Goal: Navigation & Orientation: Understand site structure

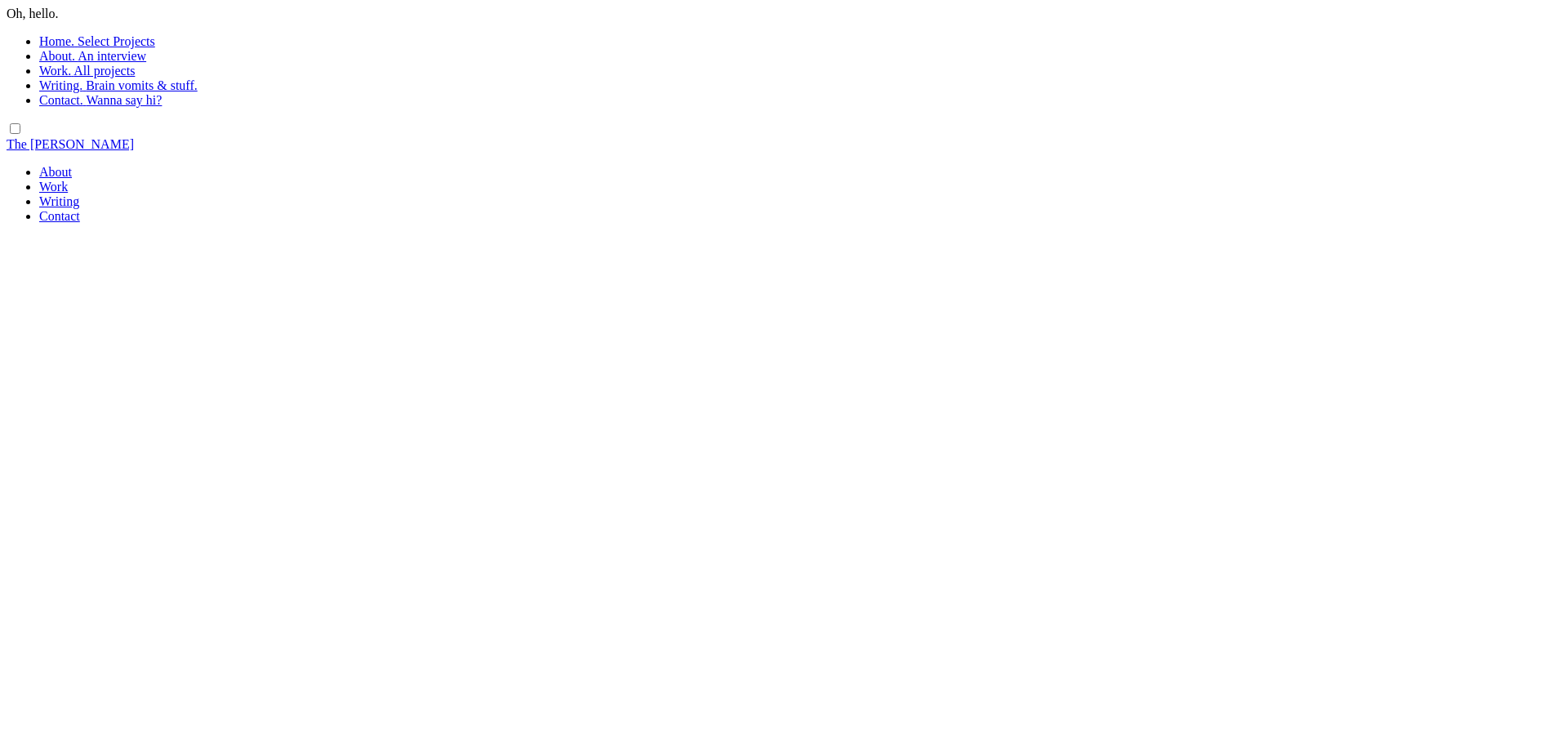
click at [73, 38] on label "Home." at bounding box center [56, 41] width 35 height 14
click at [62, 54] on label "About." at bounding box center [57, 55] width 36 height 14
click at [53, 72] on label "Work." at bounding box center [55, 70] width 32 height 14
click at [66, 86] on label "Writing." at bounding box center [61, 85] width 43 height 14
click at [145, 104] on span "Wanna say hi?" at bounding box center [123, 99] width 76 height 14
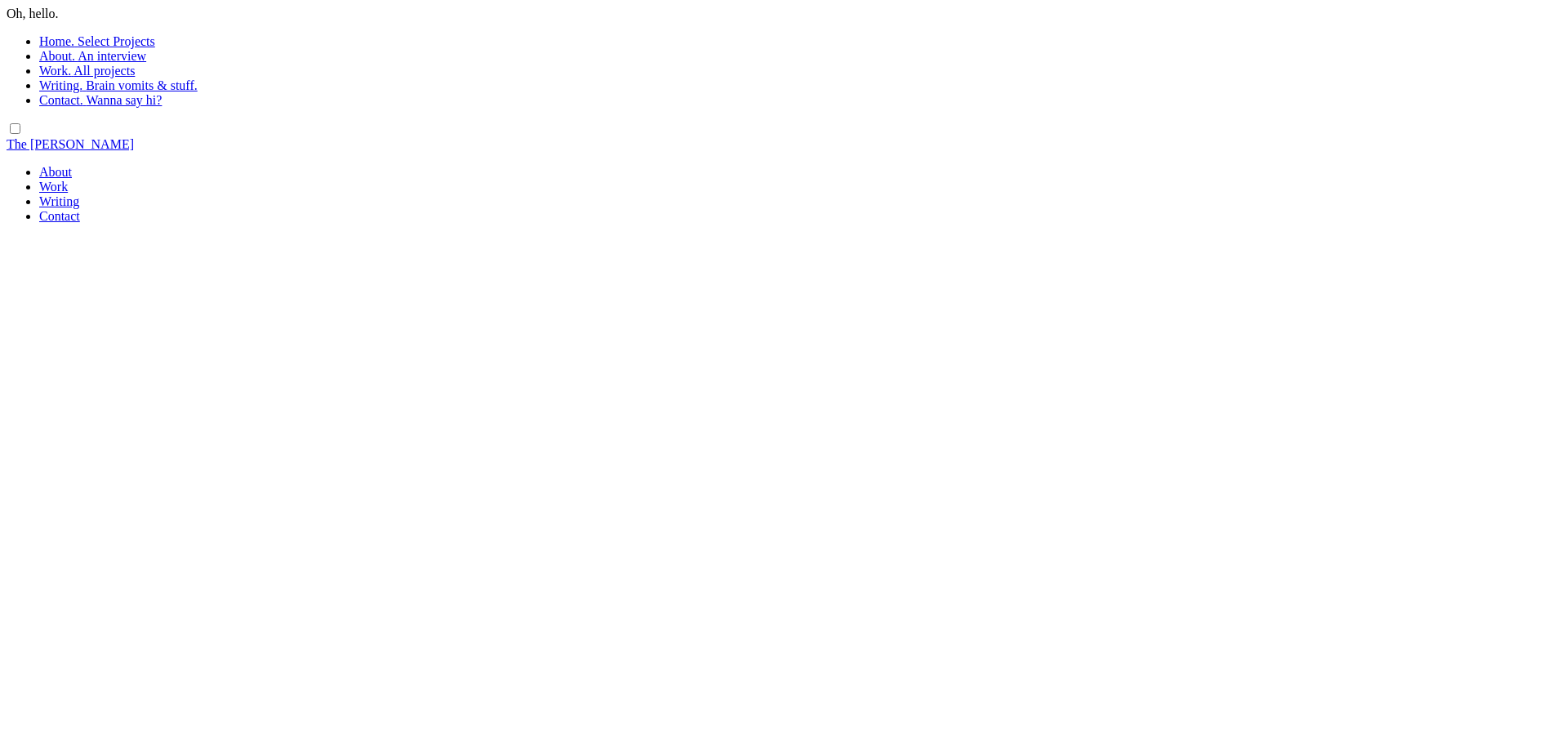
click at [71, 134] on body "Oh, hello. Home. Select Projects About. An interview Work. All projects Writing…" at bounding box center [784, 114] width 1555 height 217
click at [74, 144] on link "The [PERSON_NAME]" at bounding box center [70, 144] width 128 height 14
click at [47, 15] on label "Oh, hello." at bounding box center [33, 13] width 53 height 14
click at [16, 130] on input "checkbox" at bounding box center [14, 128] width 10 height 10
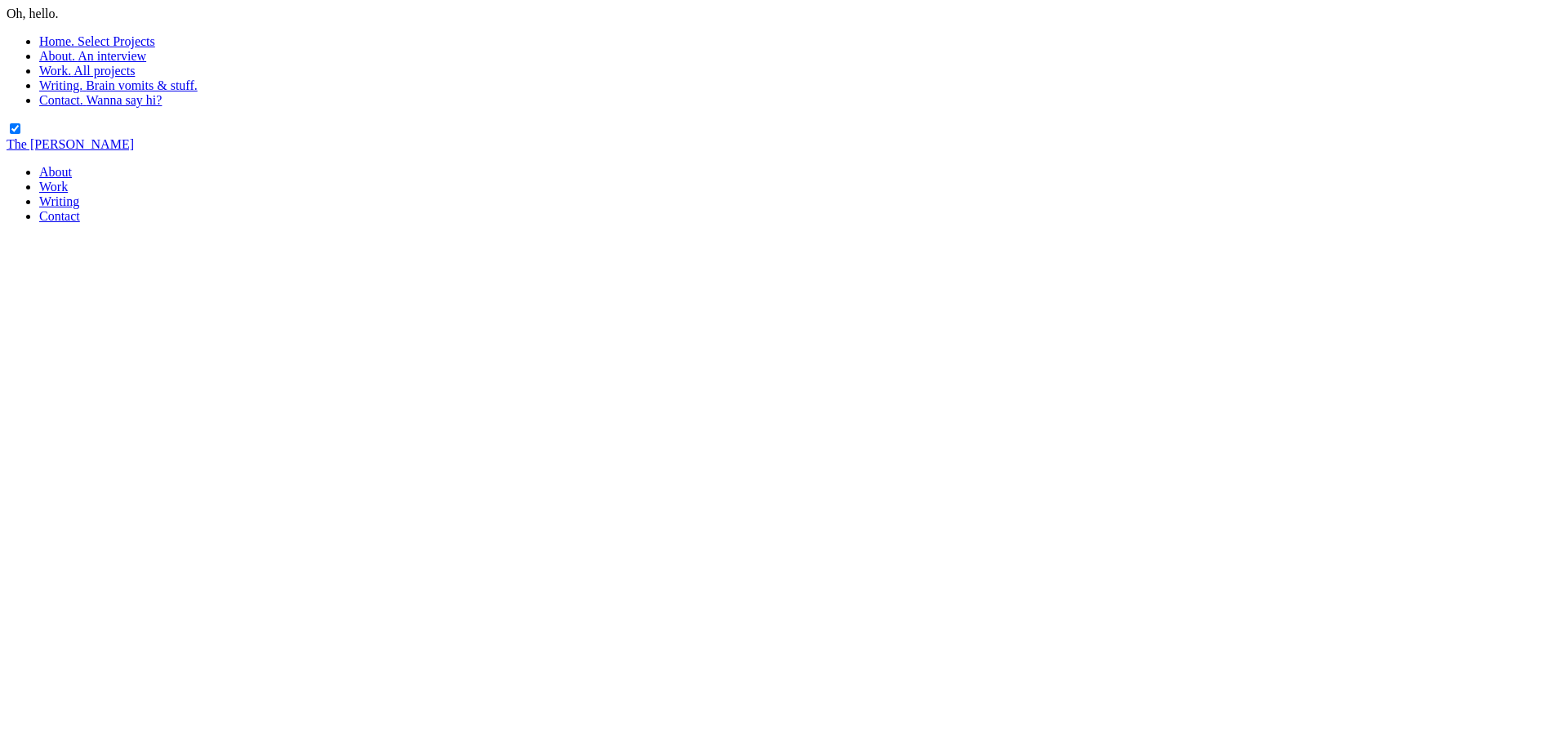
checkbox input "false"
click at [349, 236] on html "Oh, hello. Home. Select Projects About. An interview Work. All projects Writing…" at bounding box center [784, 118] width 1568 height 236
